Goal: Task Accomplishment & Management: Use online tool/utility

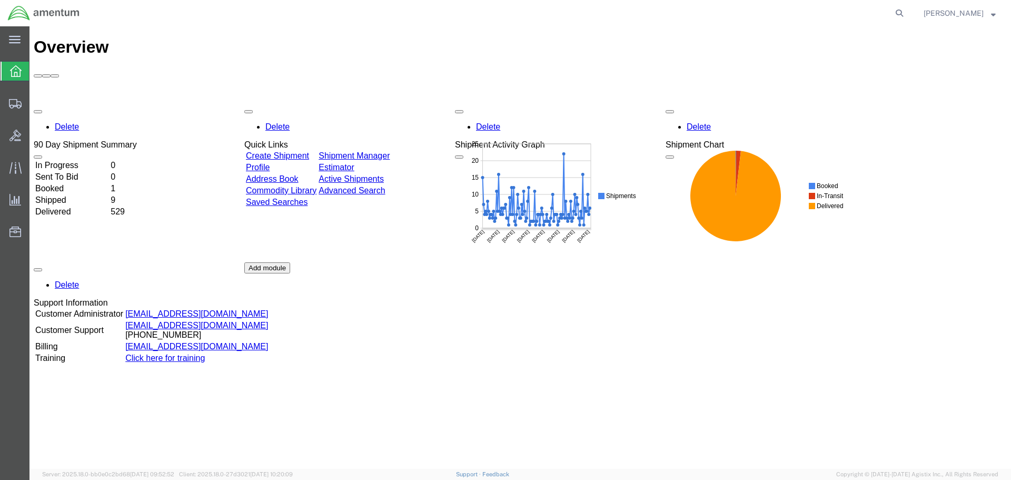
click at [307, 151] on link "Create Shipment" at bounding box center [277, 155] width 63 height 9
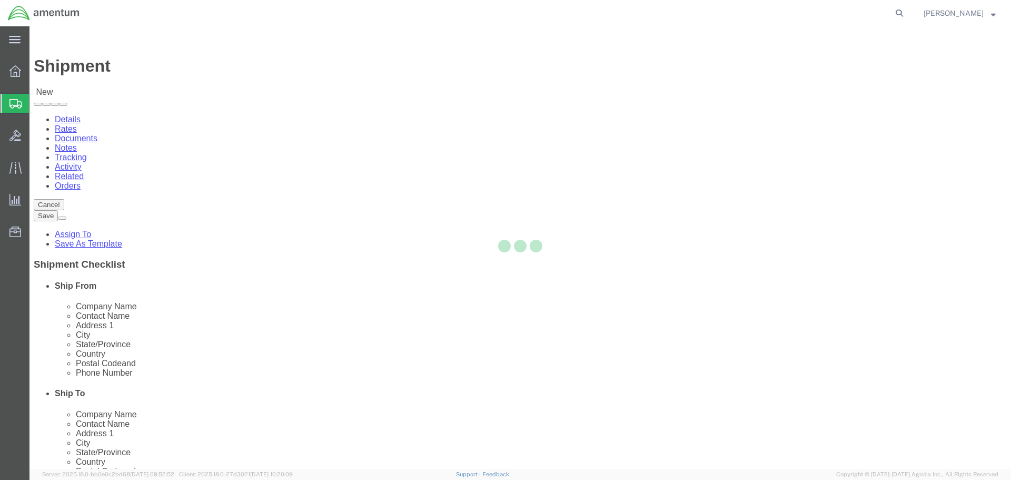
select select
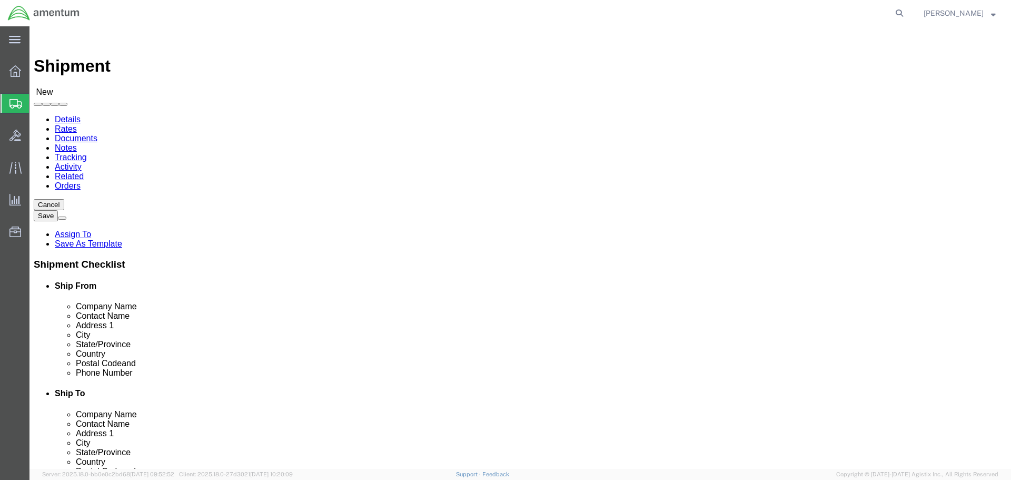
select select "MYPROFILE"
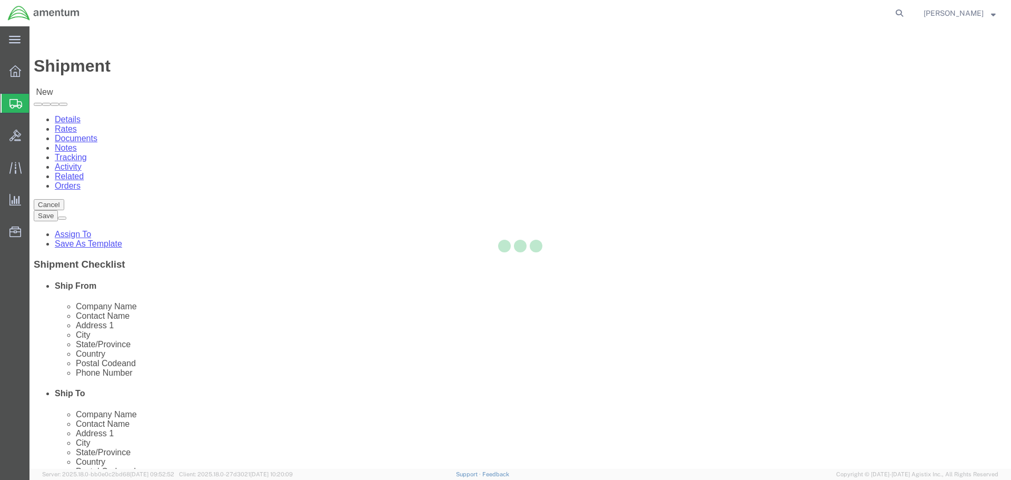
click at [694, 186] on div at bounding box center [519, 247] width 981 height 442
type input "Amentum Services, Inc."
type input "[PERSON_NAME]"
type input "4640 Subchaser Ct"
type input "Building 200"
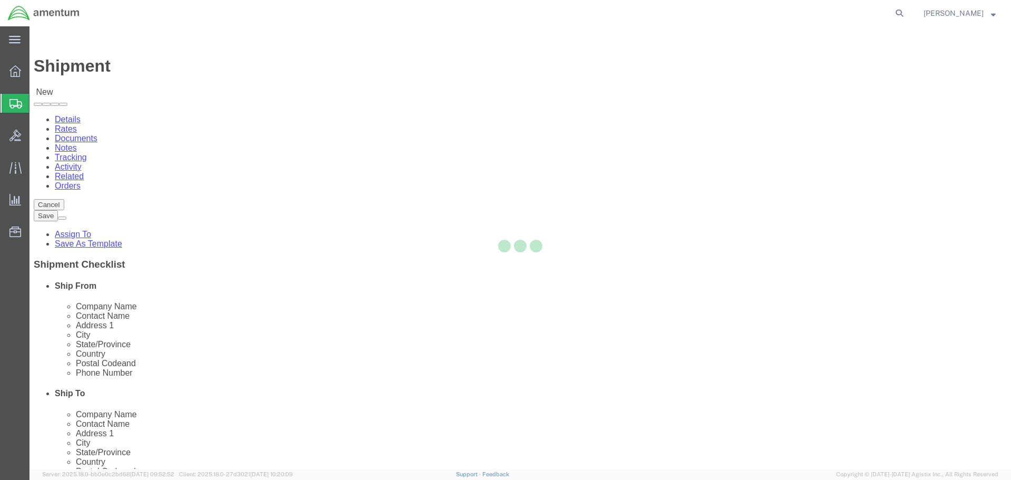
type input "[GEOGRAPHIC_DATA]"
type input "32244"
type input "[PHONE_NUMBER]"
type input "309"
type input "[PERSON_NAME][EMAIL_ADDRESS][PERSON_NAME][DOMAIN_NAME]"
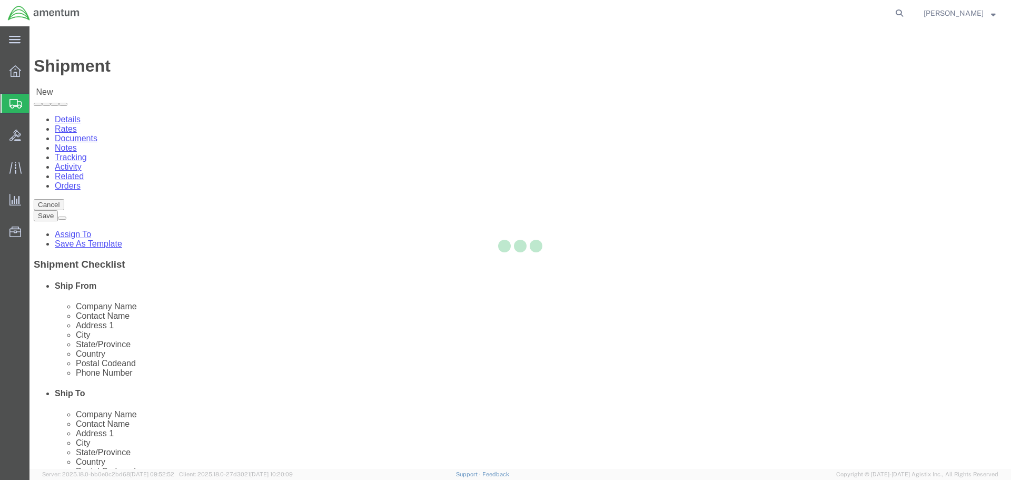
checkbox input "true"
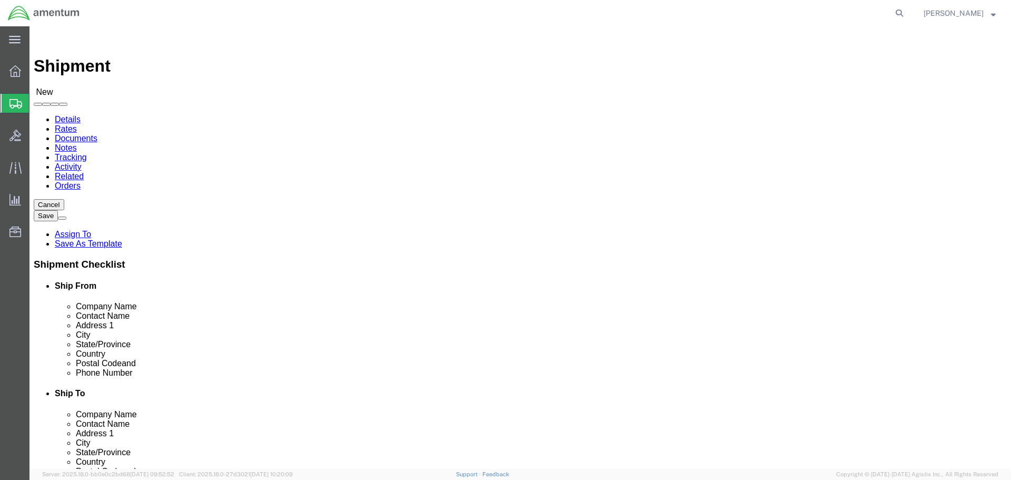
select select "FL"
type input "WTU"
select select "49949"
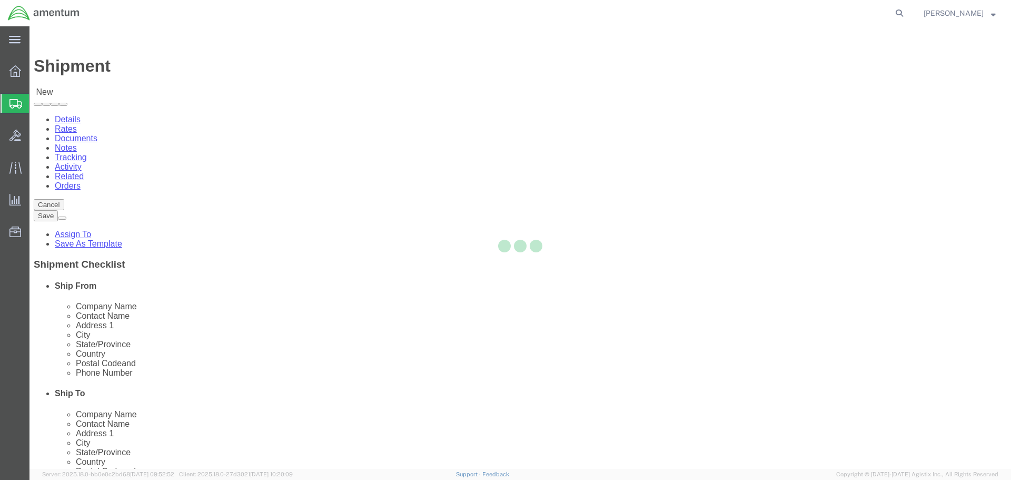
type input "Amentum Services, Inc"
type input "[PERSON_NAME]"
type input "[STREET_ADDRESS]"
type input "[PERSON_NAME] [GEOGRAPHIC_DATA]"
type input "DM AFB"
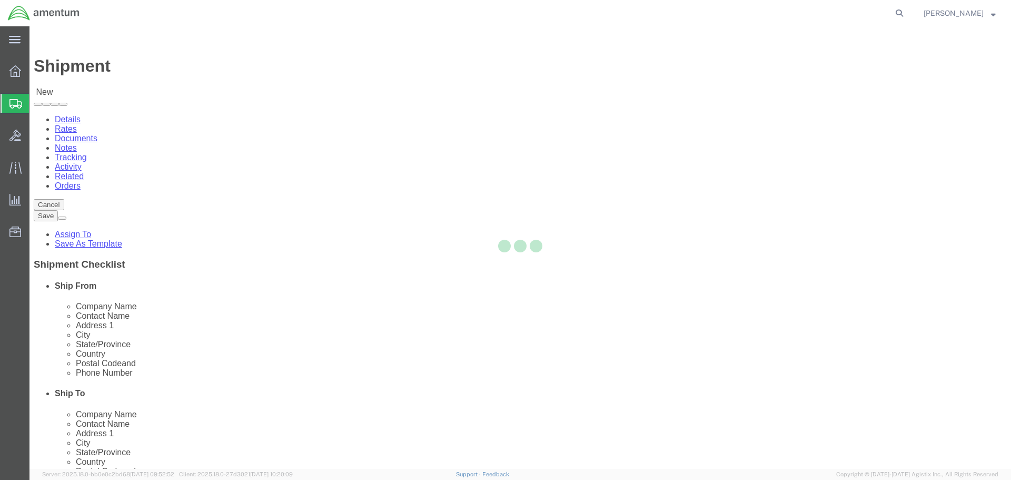
type input "85707"
type input "[PHONE_NUMBER]"
type input "[PERSON_NAME][EMAIL_ADDRESS][PERSON_NAME][DOMAIN_NAME]"
checkbox input "true"
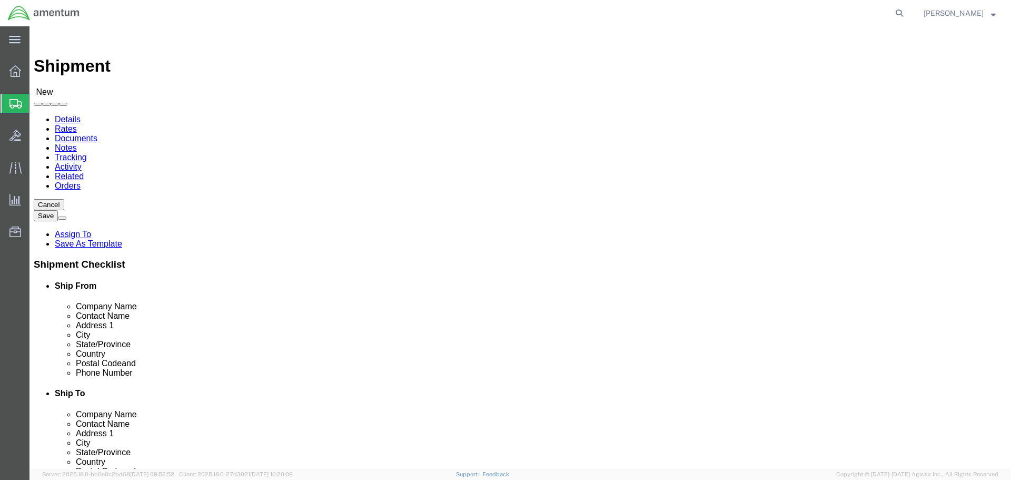
select select "AZ"
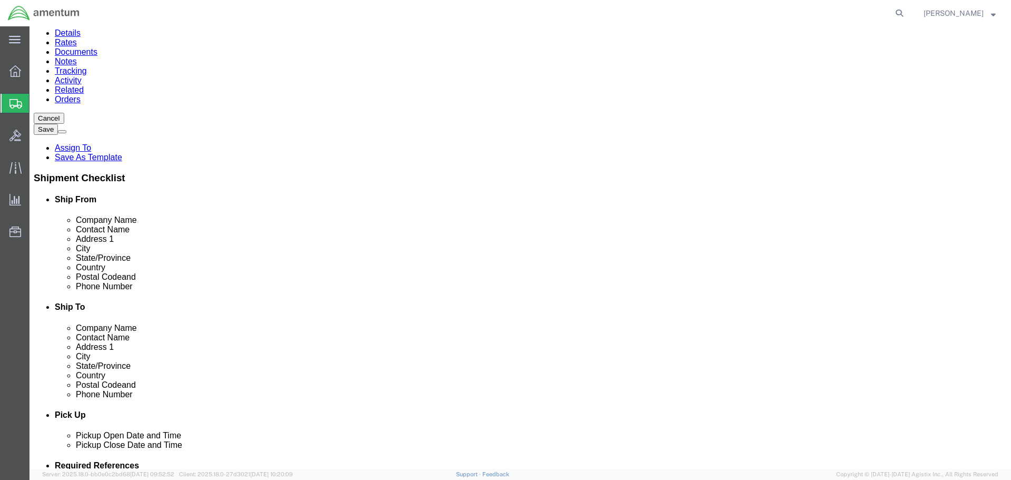
scroll to position [158, 0]
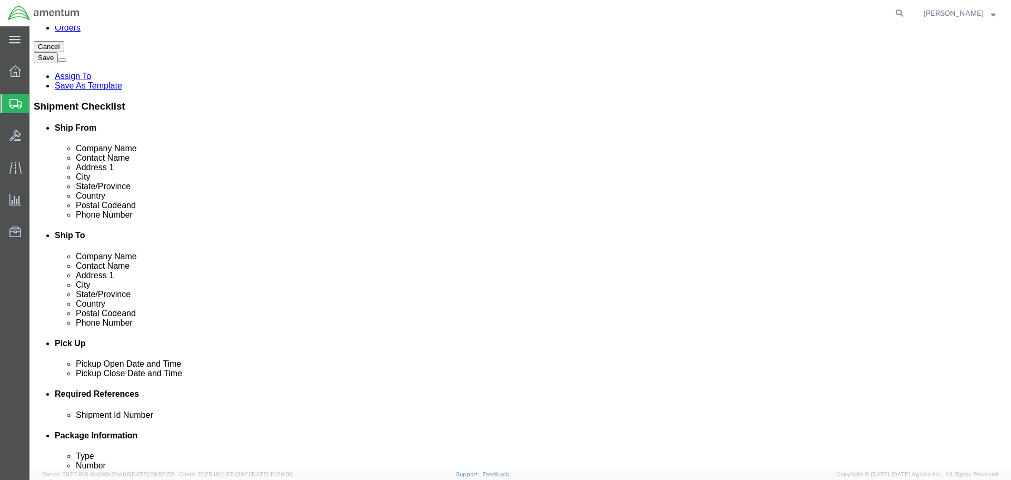
drag, startPoint x: 343, startPoint y: 199, endPoint x: 311, endPoint y: 202, distance: 32.2
click div "Phone Number [PHONE_NUMBER] 309"
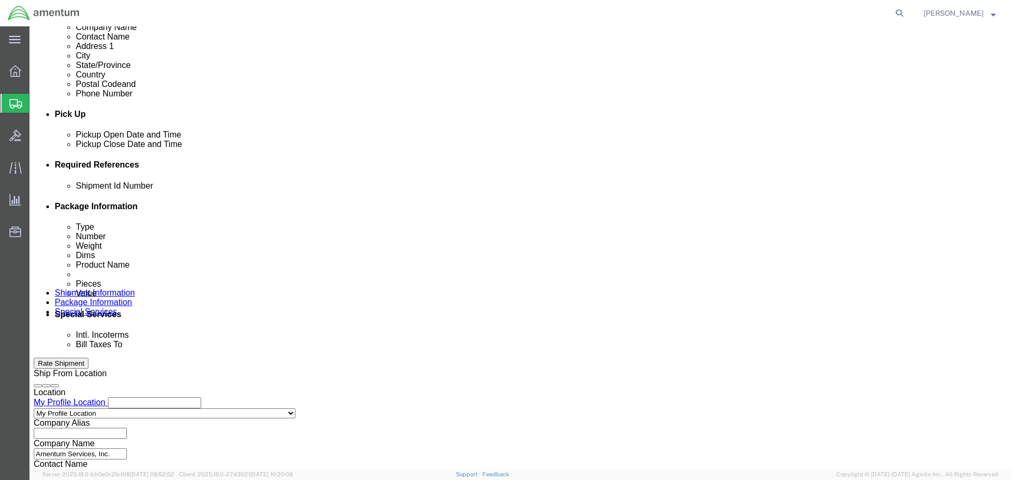
scroll to position [462, 0]
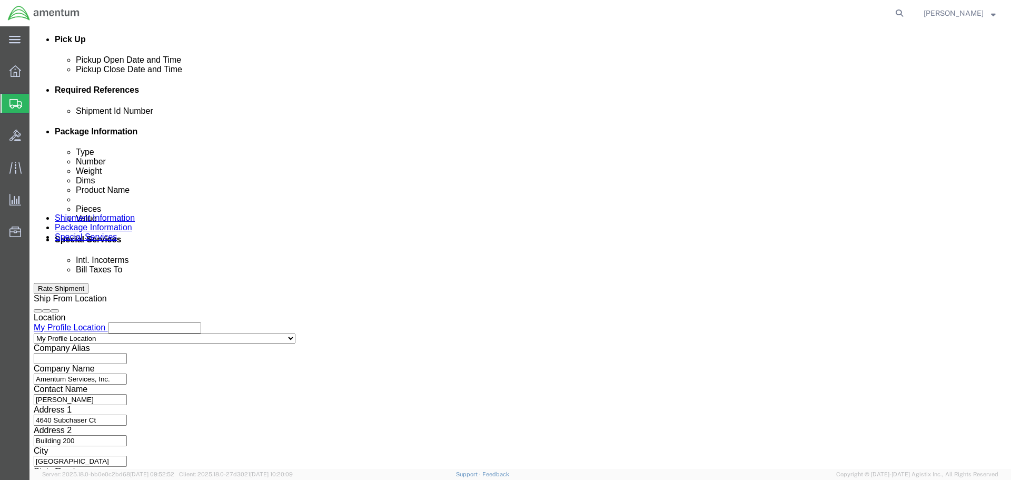
type input "314"
drag, startPoint x: 185, startPoint y: 185, endPoint x: 201, endPoint y: 188, distance: 15.5
click input "text"
type input "HCU TO WTU"
click button "Add reference"
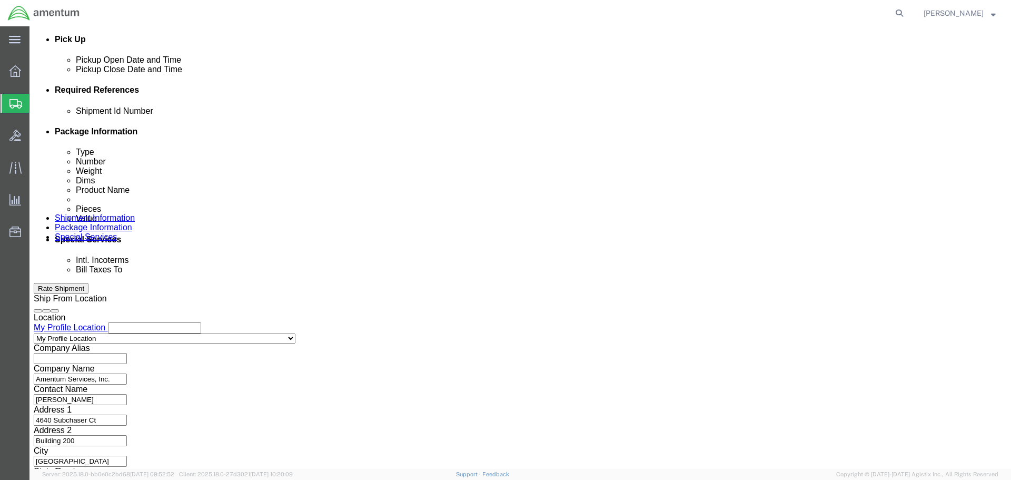
click button "Add reference"
click select "Select Account Type Activity ID Airline Appointment Number ASN Batch Request # …"
select select "PROJNUM"
click select "Select Account Type Activity ID Airline Appointment Number ASN Batch Request # …"
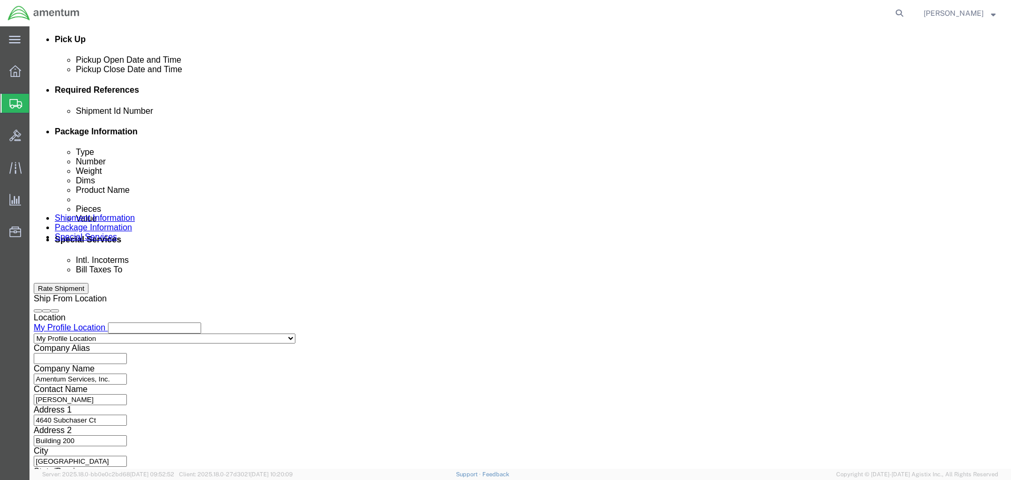
scroll to position [0, 17]
type input "6118.03.03.2219.000.SER.0000"
select select "DEPT"
type input "CBP"
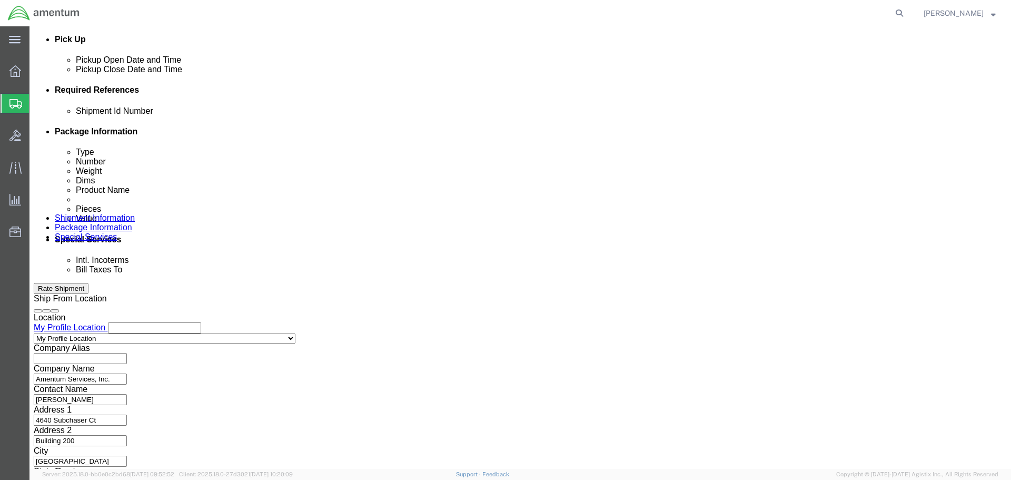
select select "CUSTREF"
type input "PDX300122"
click button "Continue"
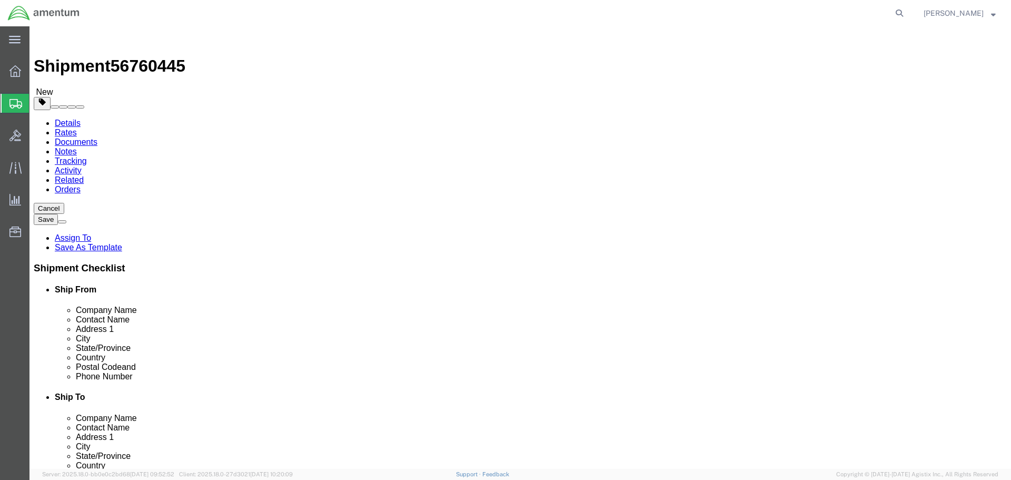
click select "Select BCK Boxes Bale(s) Basket(s) Bolt(s) Bottle(s) Buckets Bulk Bundle(s) Can…"
select select "YRPK"
click select "Select BCK Boxes Bale(s) Basket(s) Bolt(s) Bottle(s) Buckets Bulk Bundle(s) Can…"
click div "Package Type Select BCK Boxes Bale(s) Basket(s) Bolt(s) Bottle(s) Buckets Bulk …"
click input "text"
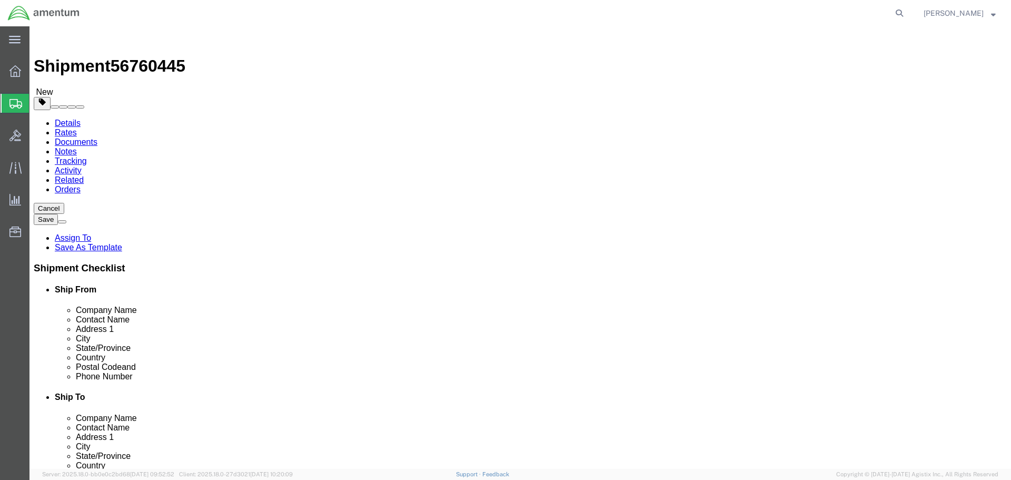
type input "17"
type input "13"
type input "7"
click input "0.00"
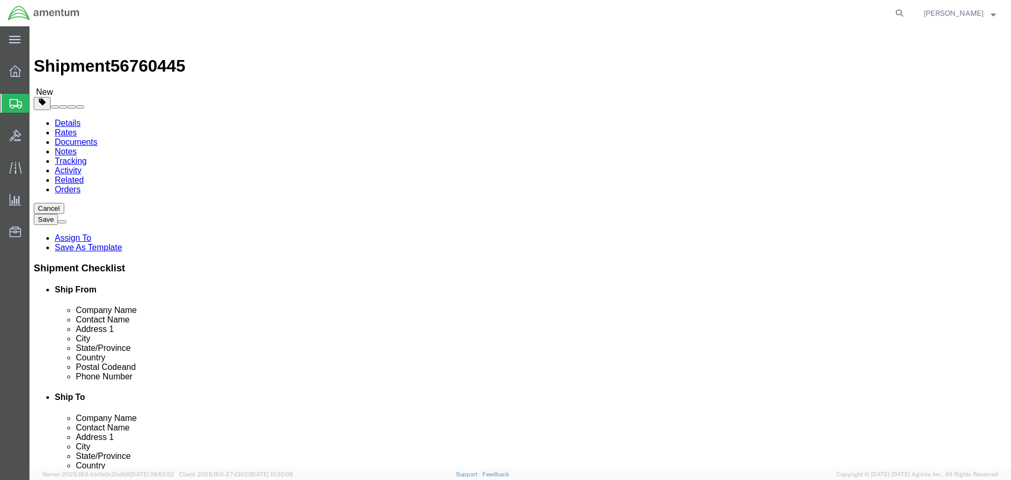
type input "10"
click link "Add Content"
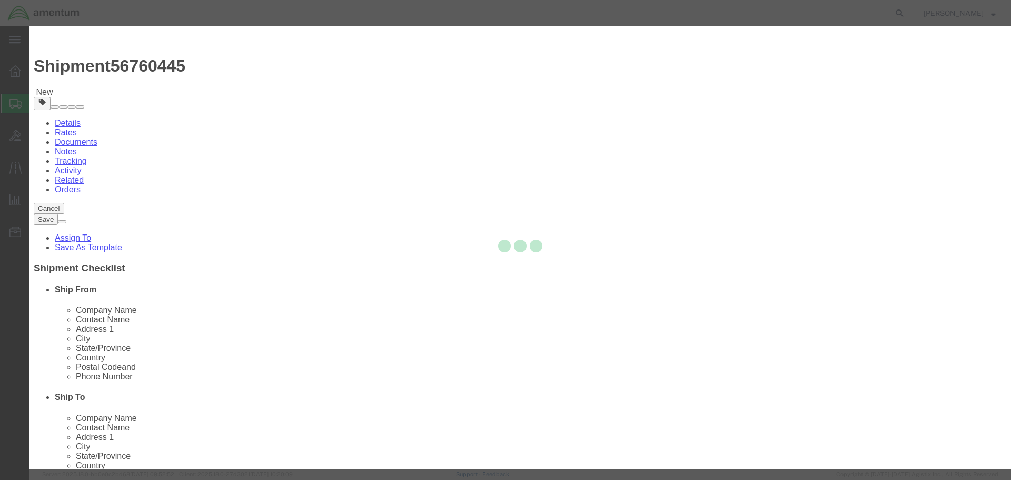
click at [441, 107] on div at bounding box center [519, 247] width 981 height 442
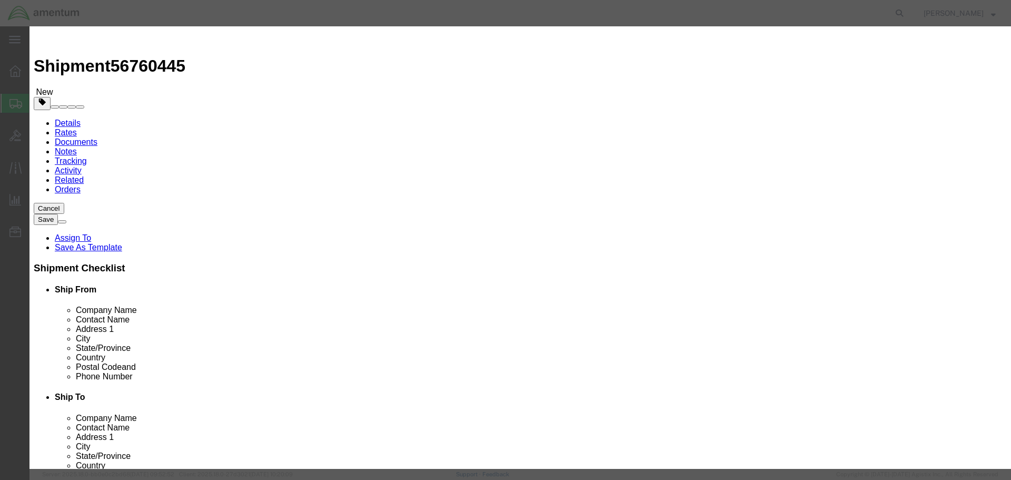
click input "text"
type input "STHD HCU"
click input "0"
type input "1"
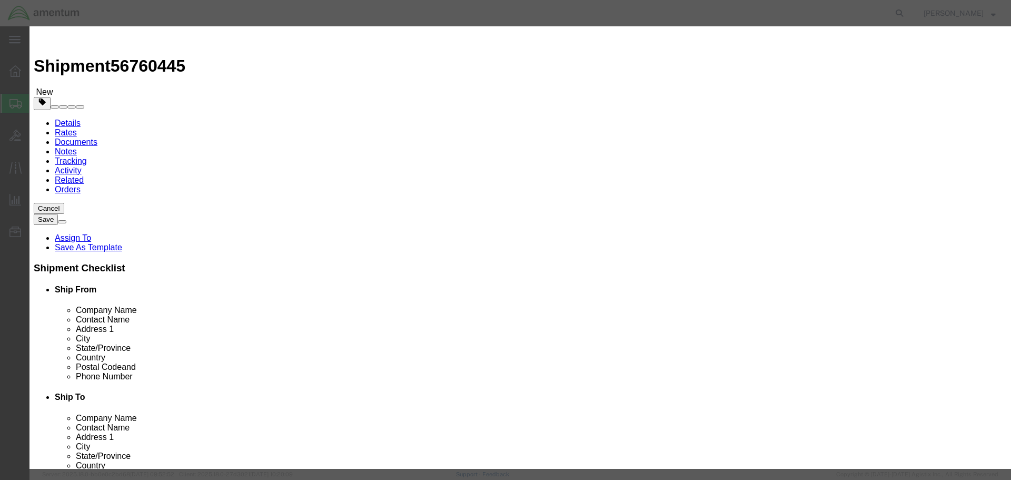
type input "20000"
click button "Save & Close"
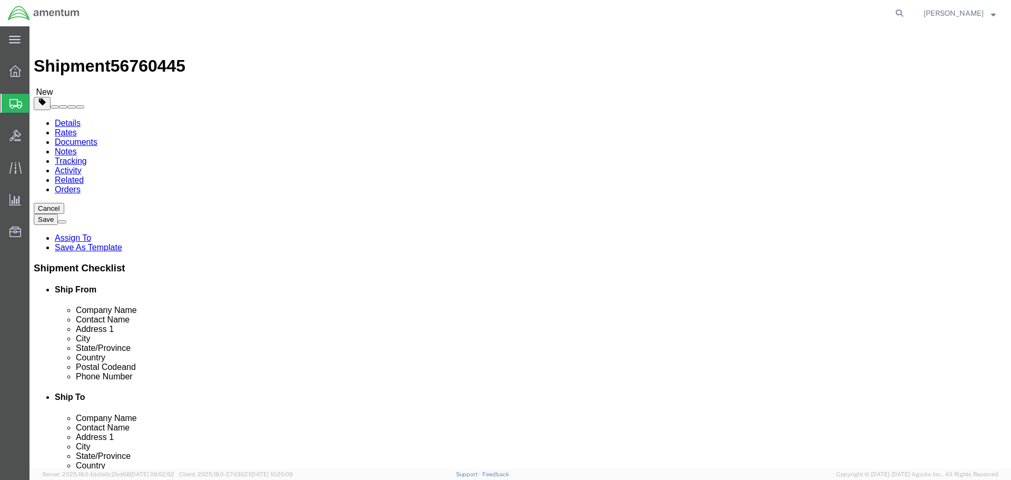
click button "Rate Shipment"
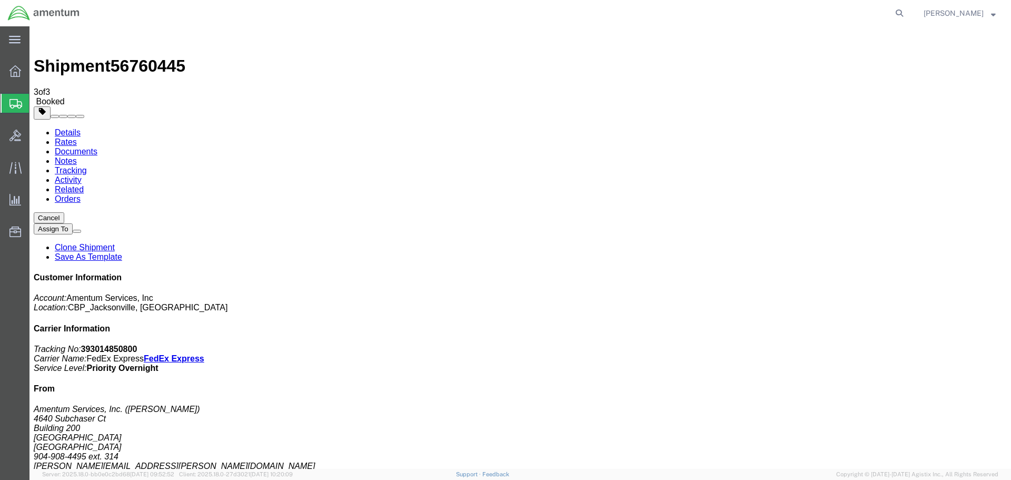
click at [137, 344] on b "393014850800" at bounding box center [109, 348] width 56 height 9
copy b "393014850800"
drag, startPoint x: 41, startPoint y: 167, endPoint x: 64, endPoint y: 170, distance: 22.7
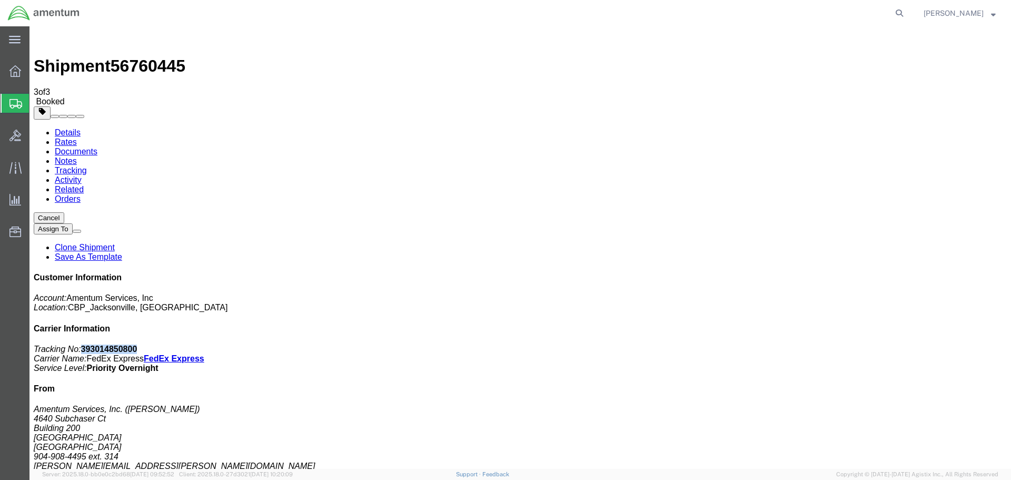
checkbox input "true"
